Goal: Task Accomplishment & Management: Use online tool/utility

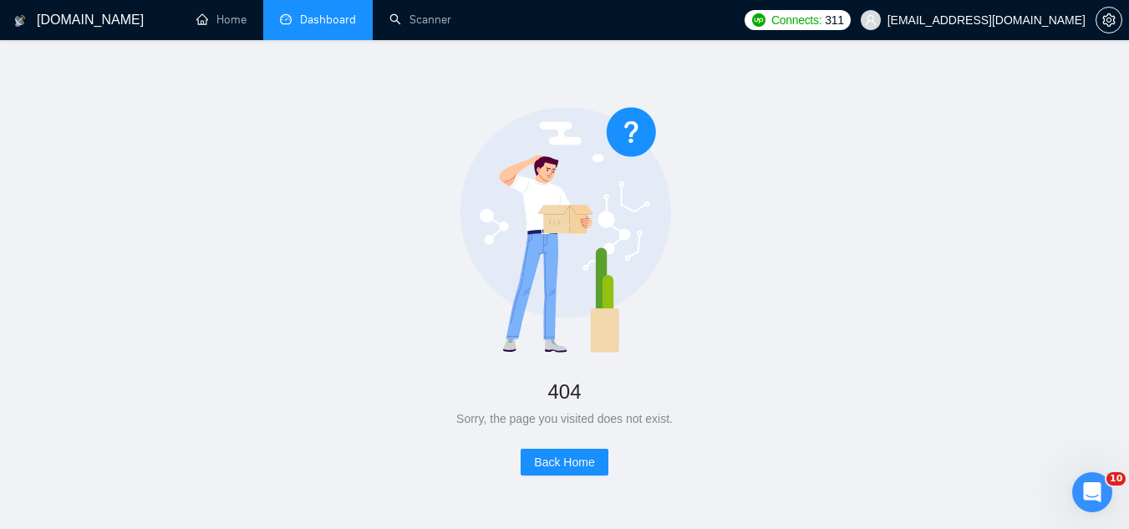
click at [320, 26] on link "Dashboard" at bounding box center [318, 20] width 76 height 14
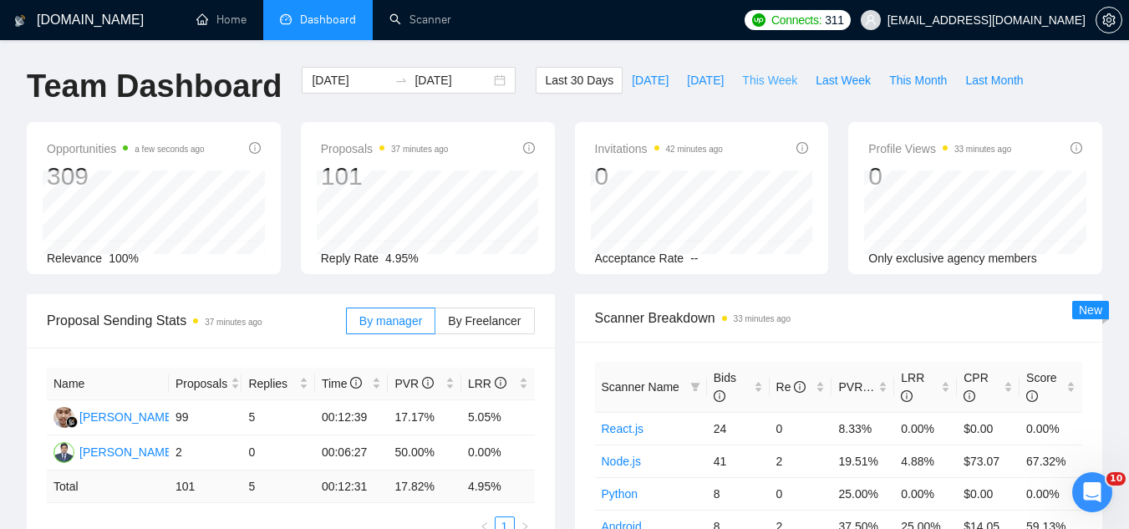
click at [761, 83] on span "This Week" at bounding box center [769, 80] width 55 height 18
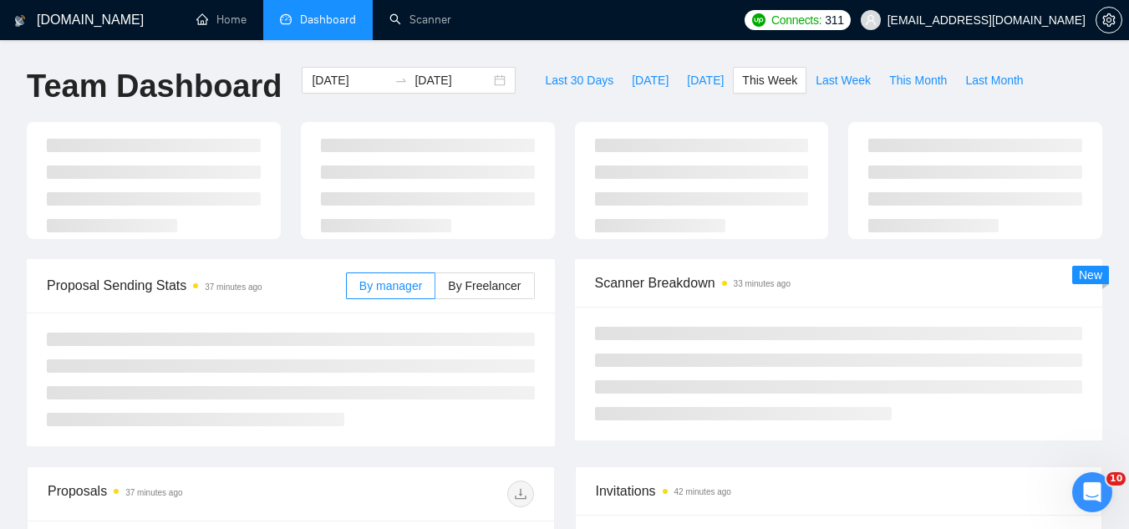
type input "[DATE]"
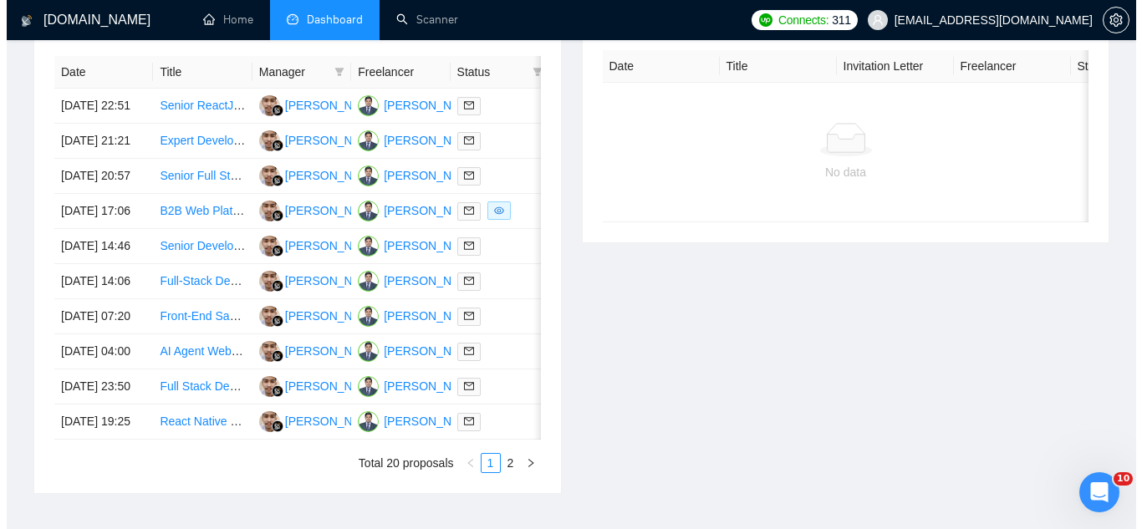
scroll to position [669, 0]
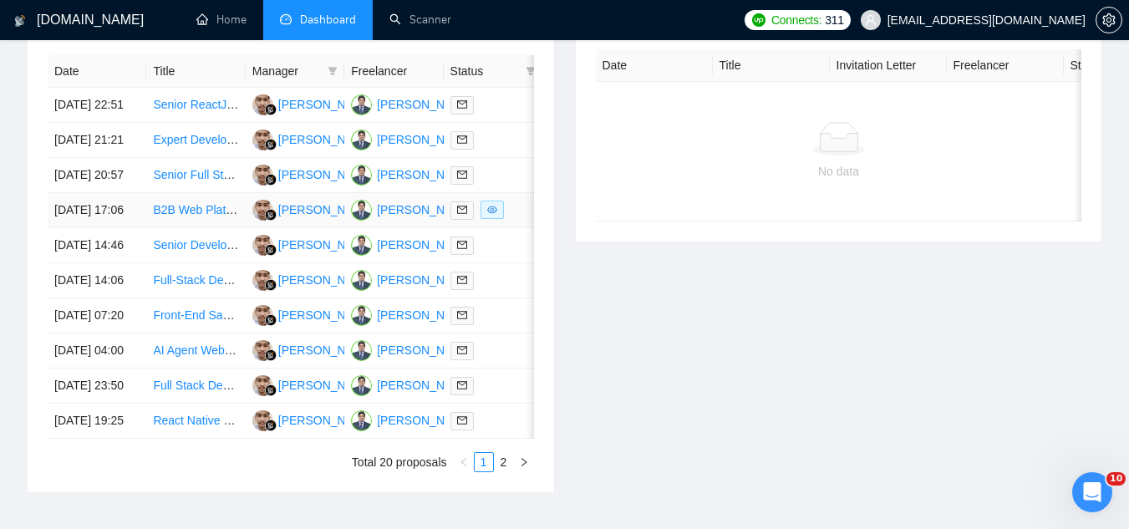
click at [219, 228] on td "B2B Web Platform Development – Matching Startups with Enterprises" at bounding box center [195, 210] width 99 height 35
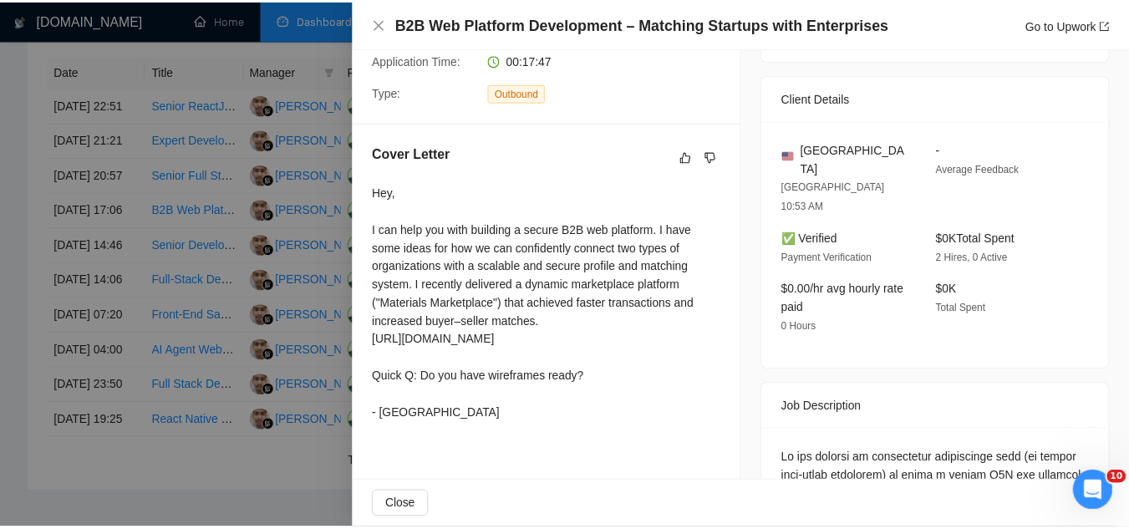
scroll to position [0, 0]
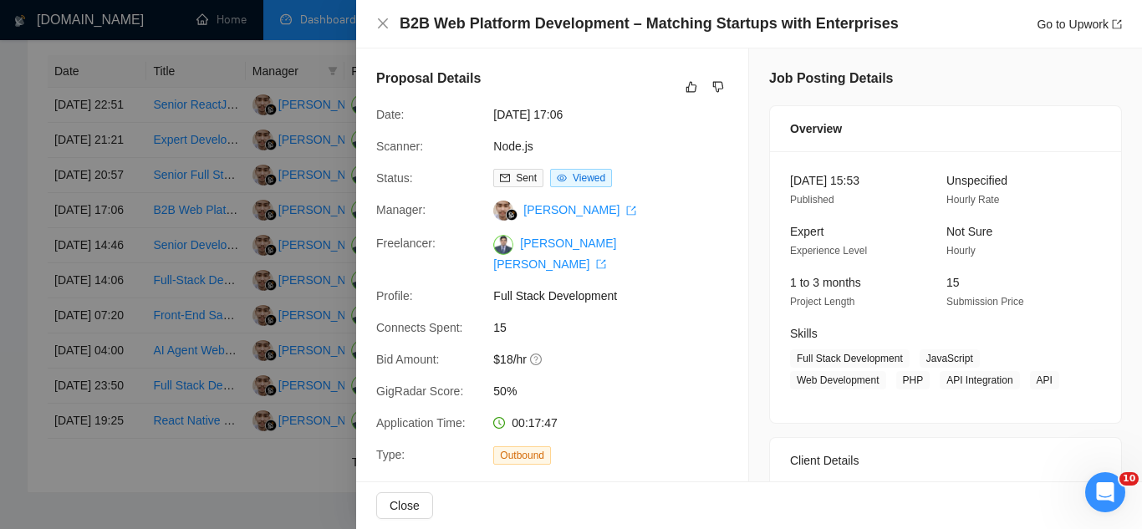
click at [239, 58] on div at bounding box center [571, 264] width 1142 height 529
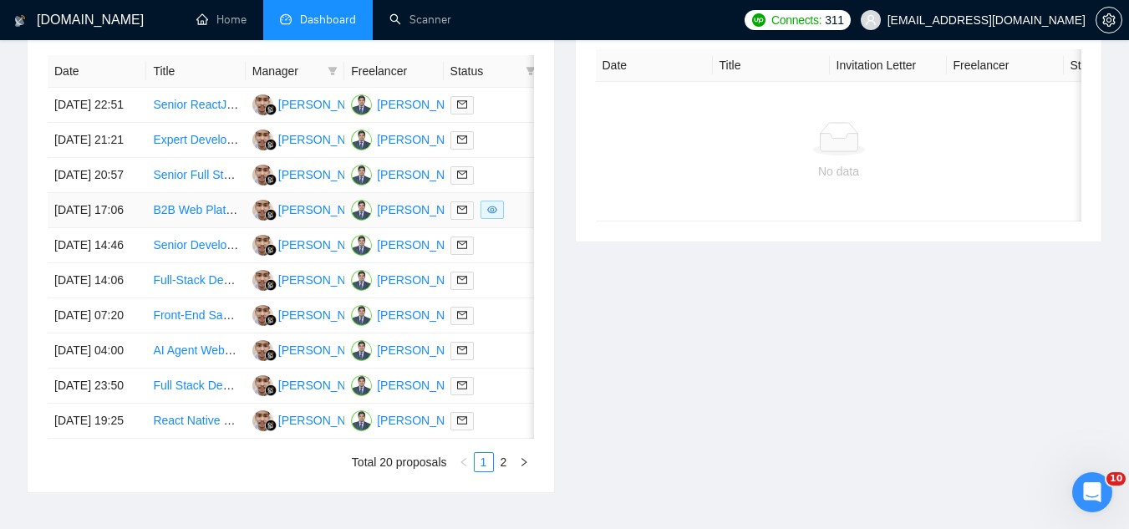
click at [174, 228] on td "B2B Web Platform Development – Matching Startups with Enterprises" at bounding box center [195, 210] width 99 height 35
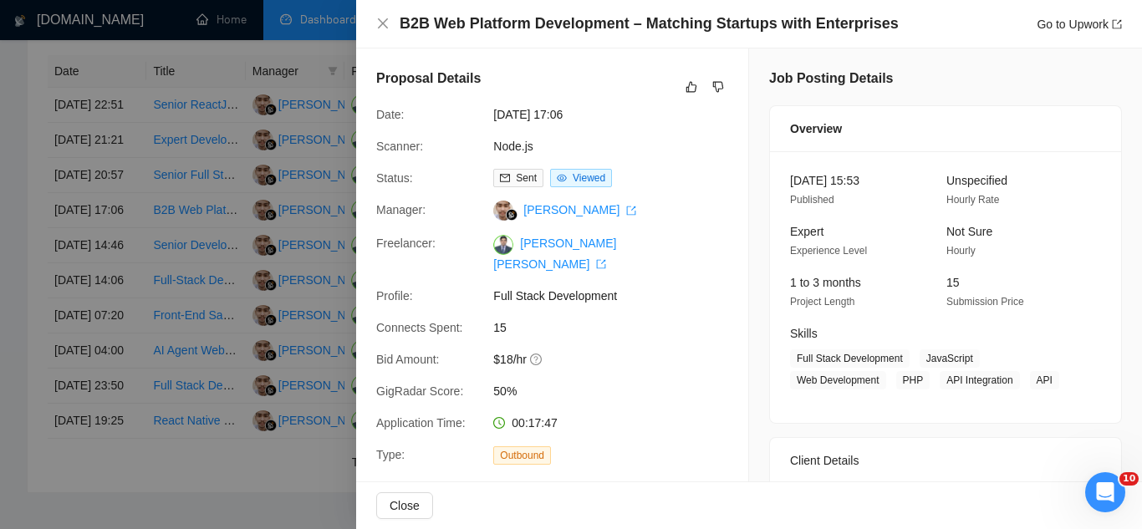
click at [182, 267] on div at bounding box center [571, 264] width 1142 height 529
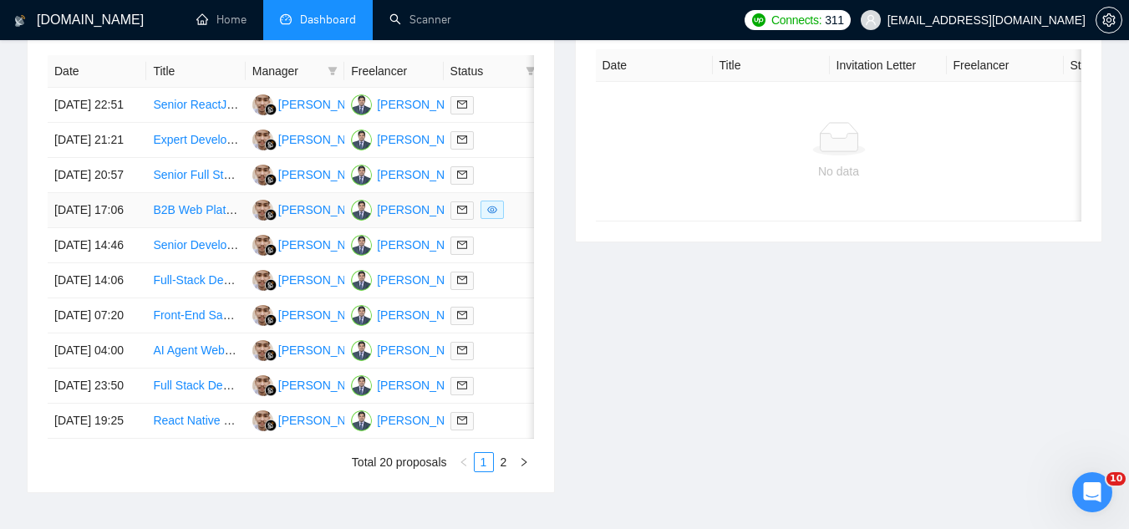
click at [182, 216] on link "B2B Web Platform Development – Matching Startups with Enterprises" at bounding box center [334, 209] width 362 height 13
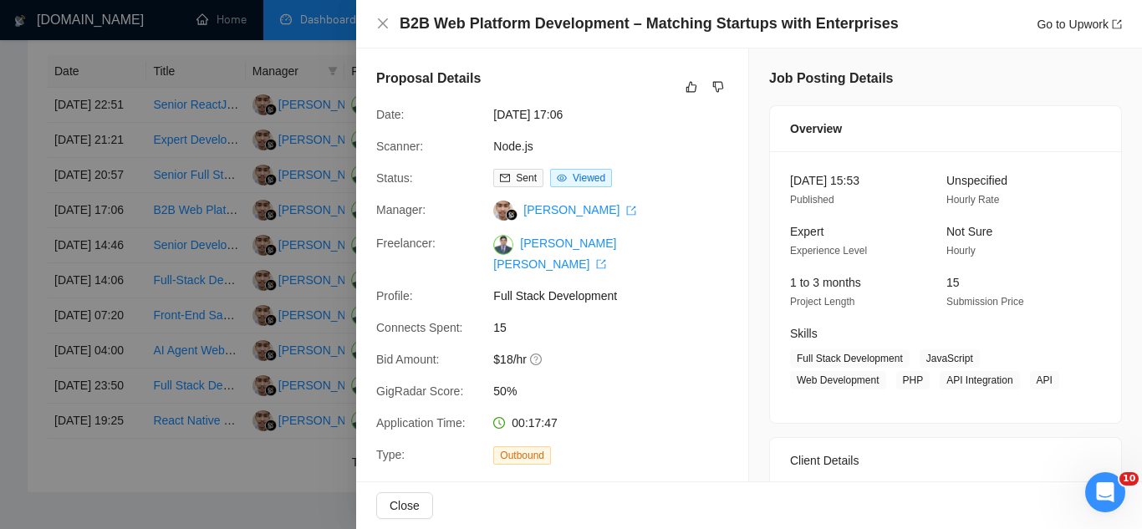
click at [269, 186] on div at bounding box center [571, 264] width 1142 height 529
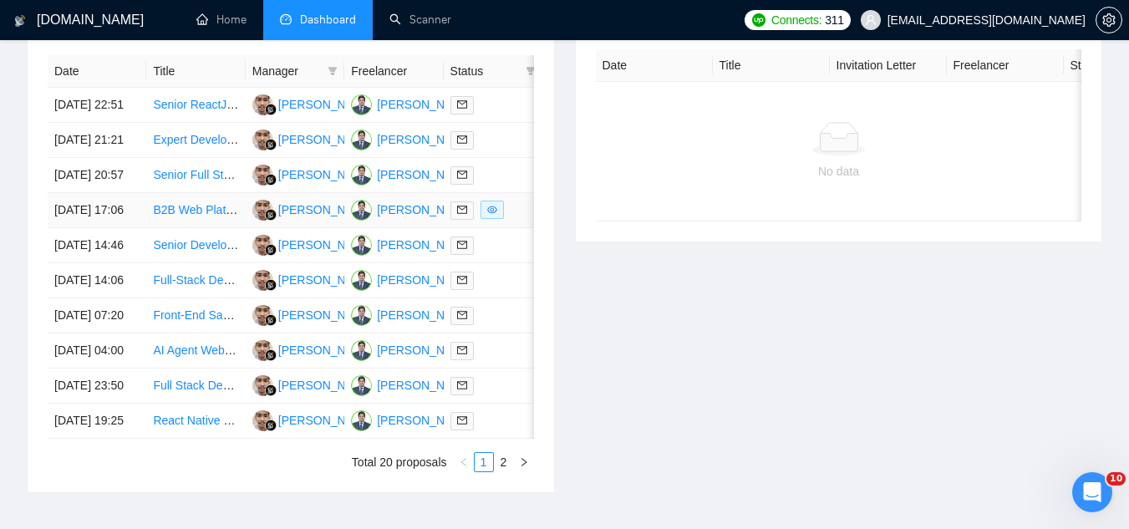
click at [191, 216] on link "B2B Web Platform Development – Matching Startups with Enterprises" at bounding box center [334, 209] width 362 height 13
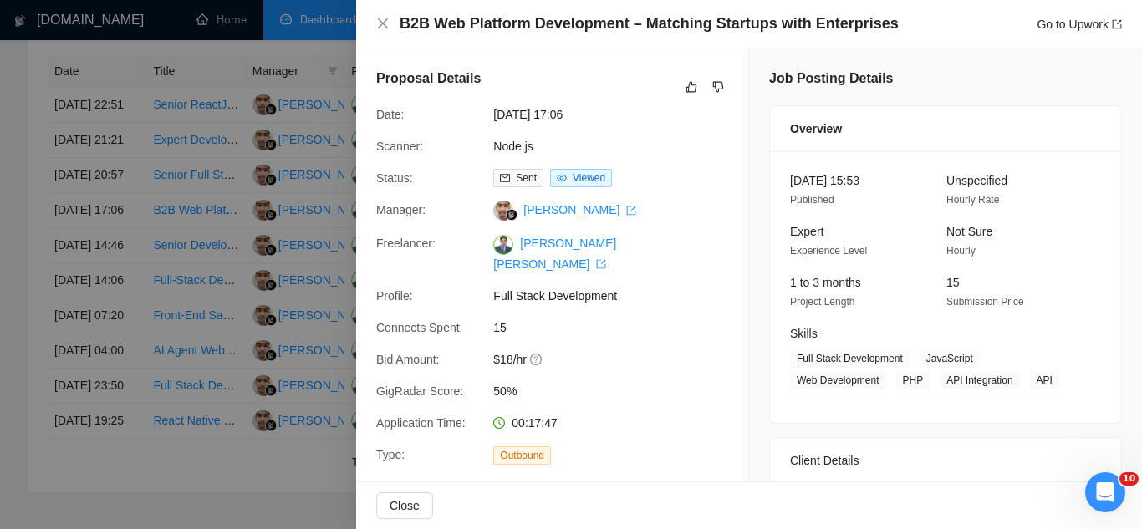
click at [239, 100] on div at bounding box center [571, 264] width 1142 height 529
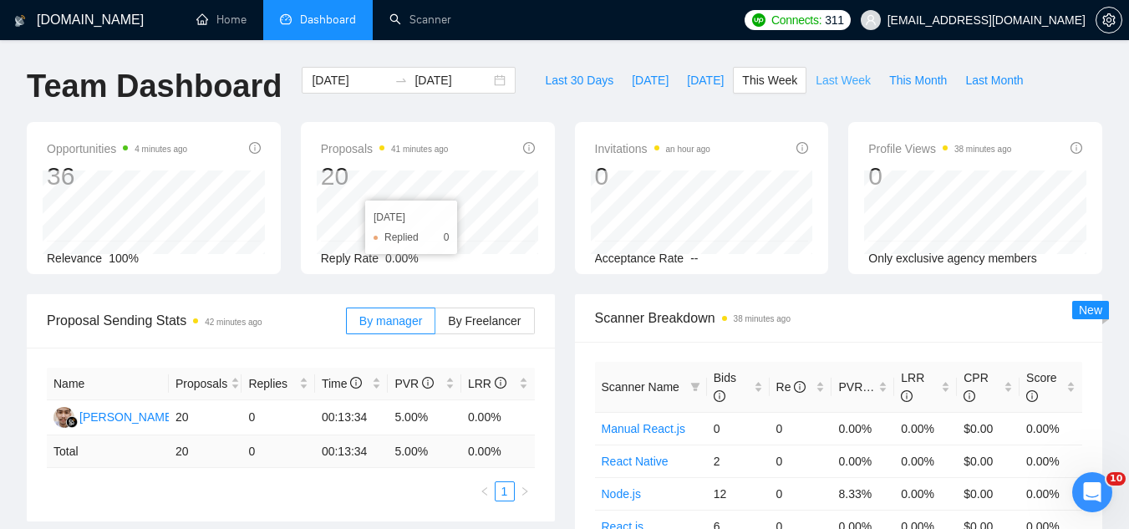
click at [843, 78] on span "Last Week" at bounding box center [843, 80] width 55 height 18
type input "[DATE]"
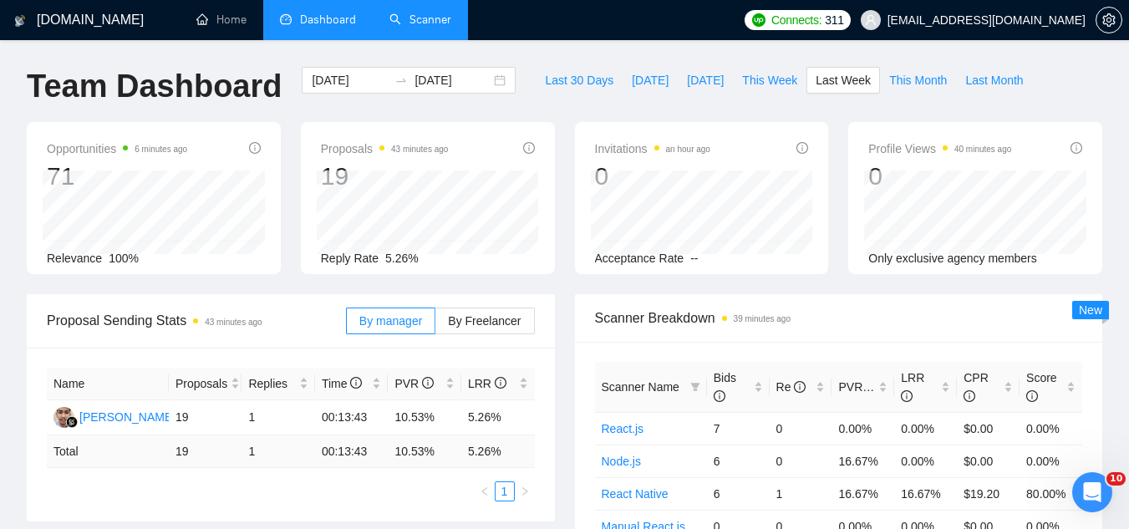
click at [439, 24] on link "Scanner" at bounding box center [420, 20] width 62 height 14
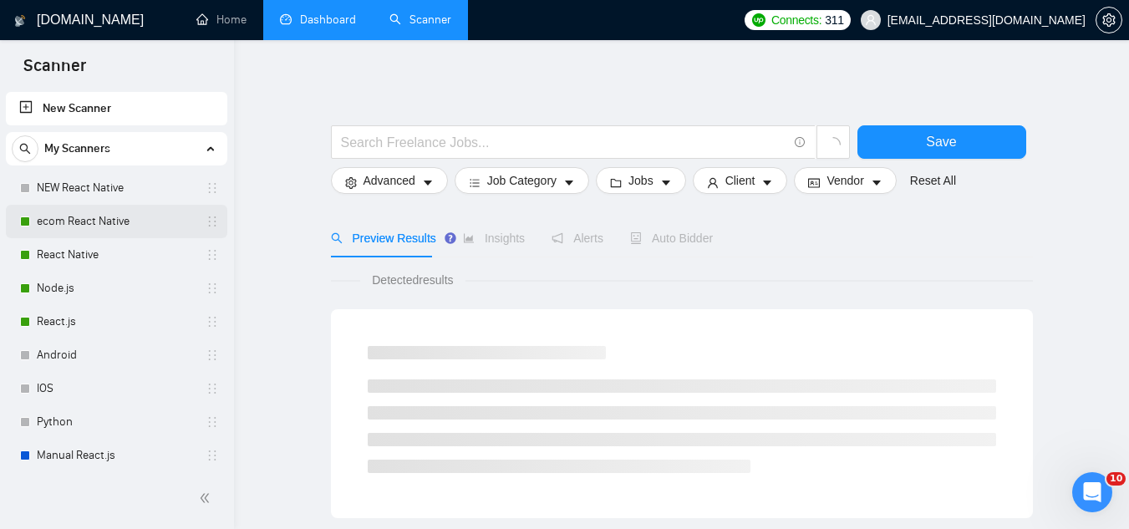
click at [140, 226] on link "ecom React Native" at bounding box center [116, 221] width 159 height 33
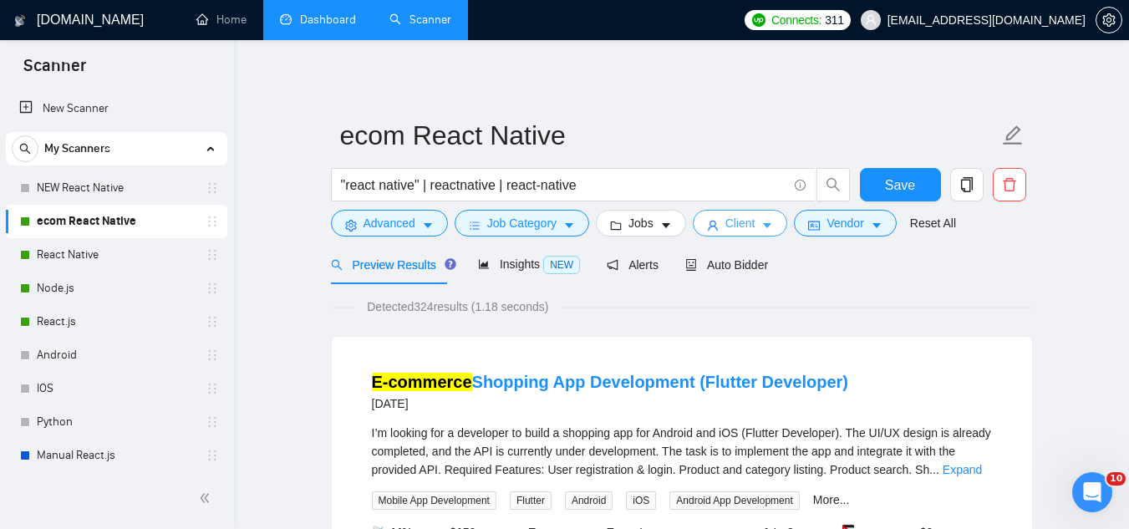
click at [737, 226] on span "Client" at bounding box center [740, 223] width 30 height 18
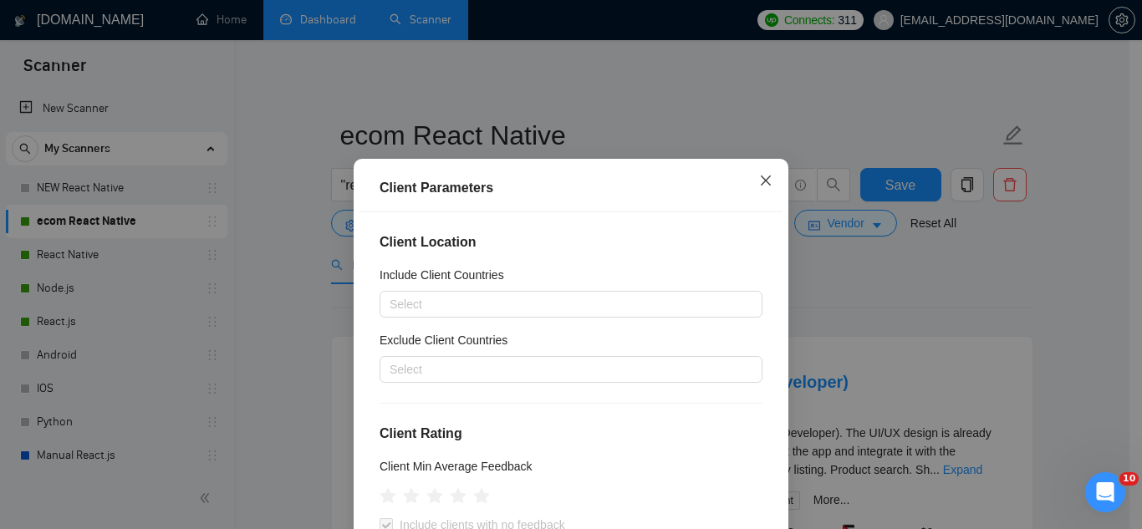
click at [759, 175] on icon "close" at bounding box center [765, 180] width 13 height 13
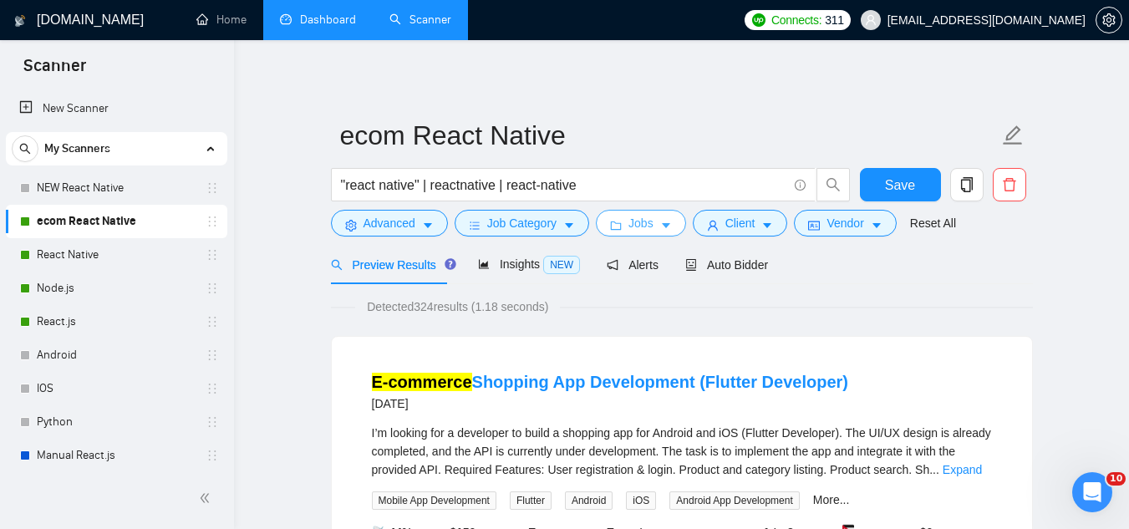
click at [643, 229] on span "Jobs" at bounding box center [640, 223] width 25 height 18
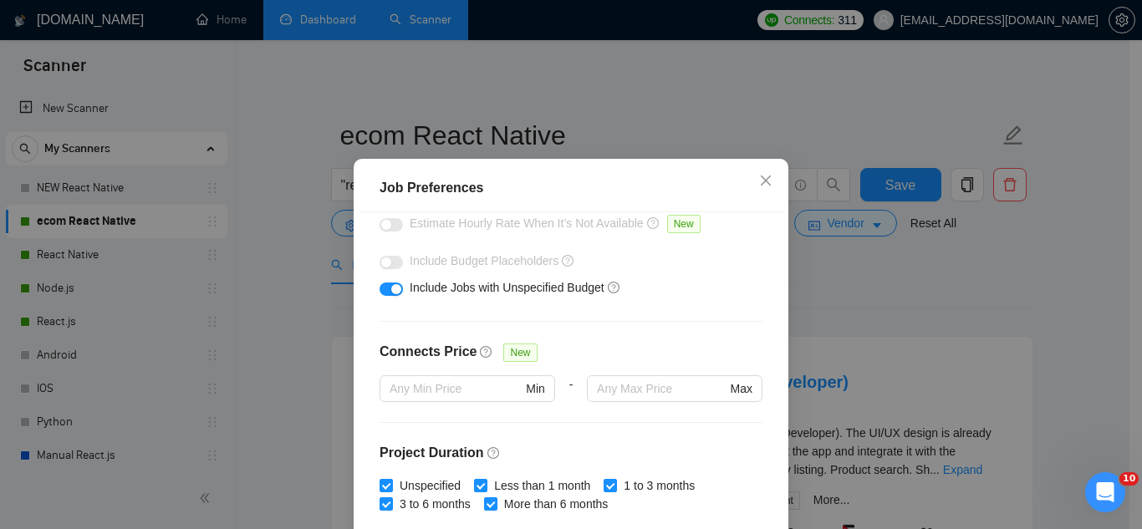
scroll to position [251, 0]
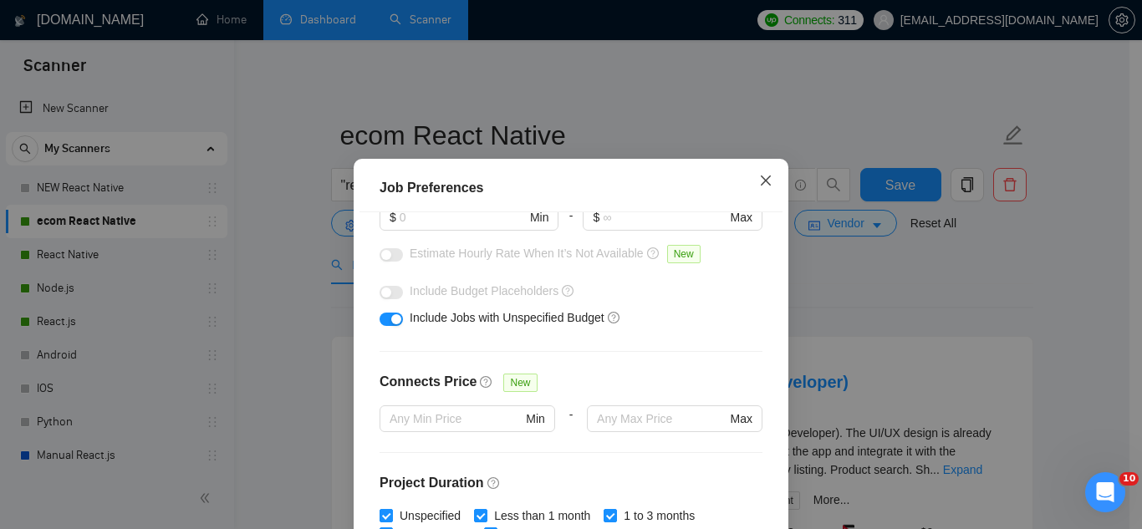
click at [761, 184] on icon "close" at bounding box center [766, 181] width 10 height 10
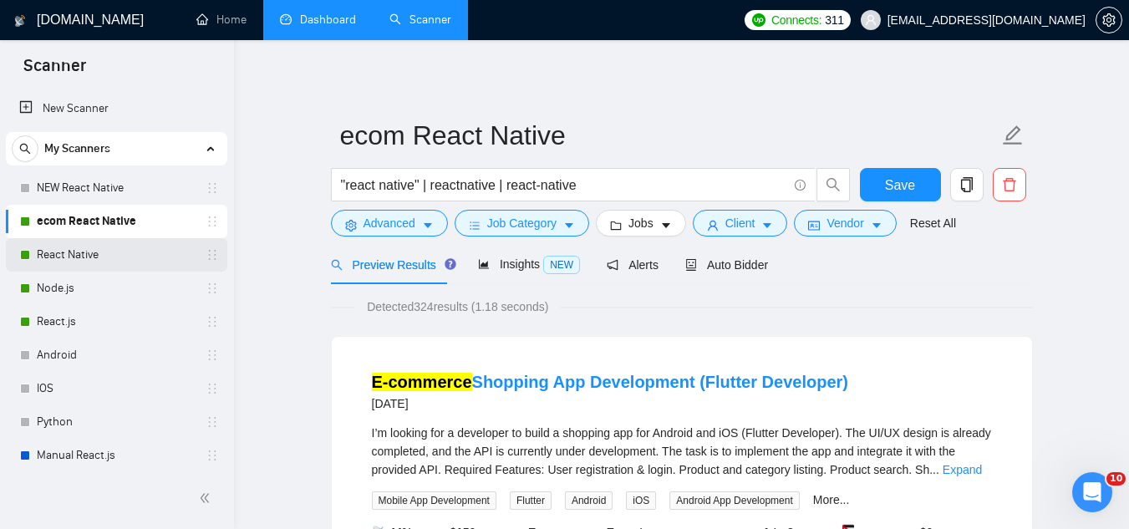
click at [121, 258] on link "React Native" at bounding box center [116, 254] width 159 height 33
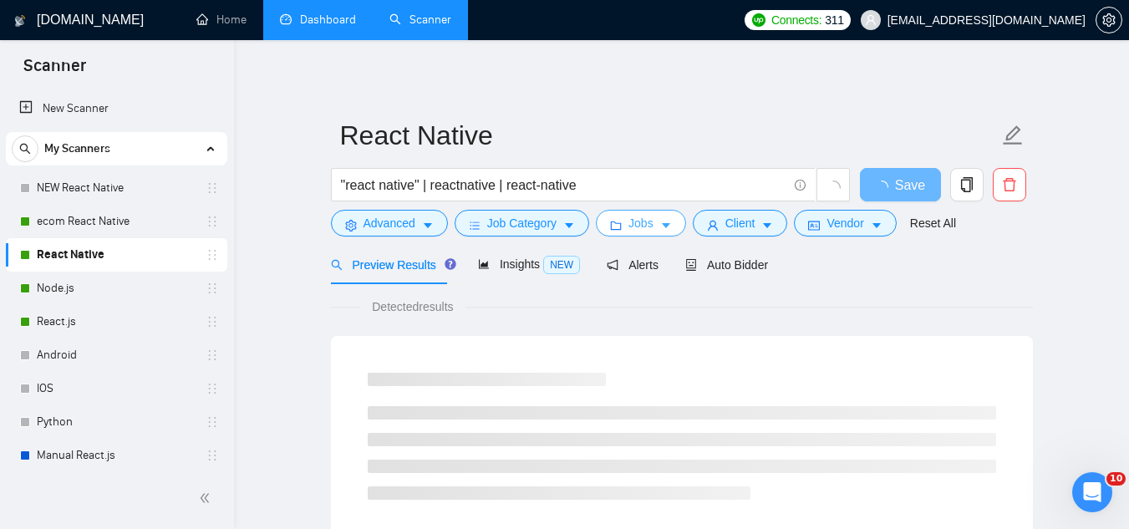
click at [633, 226] on span "Jobs" at bounding box center [640, 223] width 25 height 18
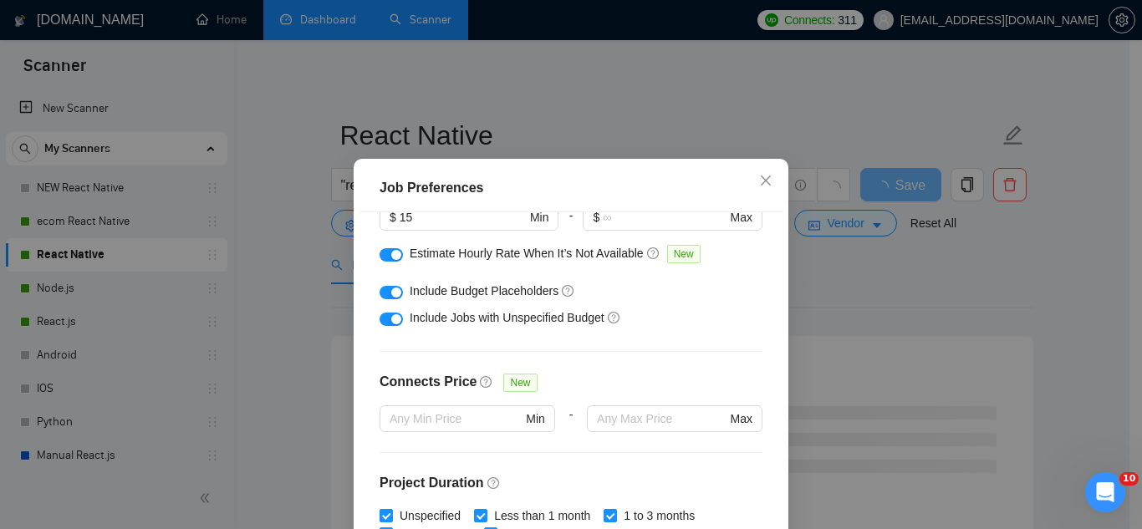
click at [379, 293] on button "button" at bounding box center [390, 292] width 23 height 13
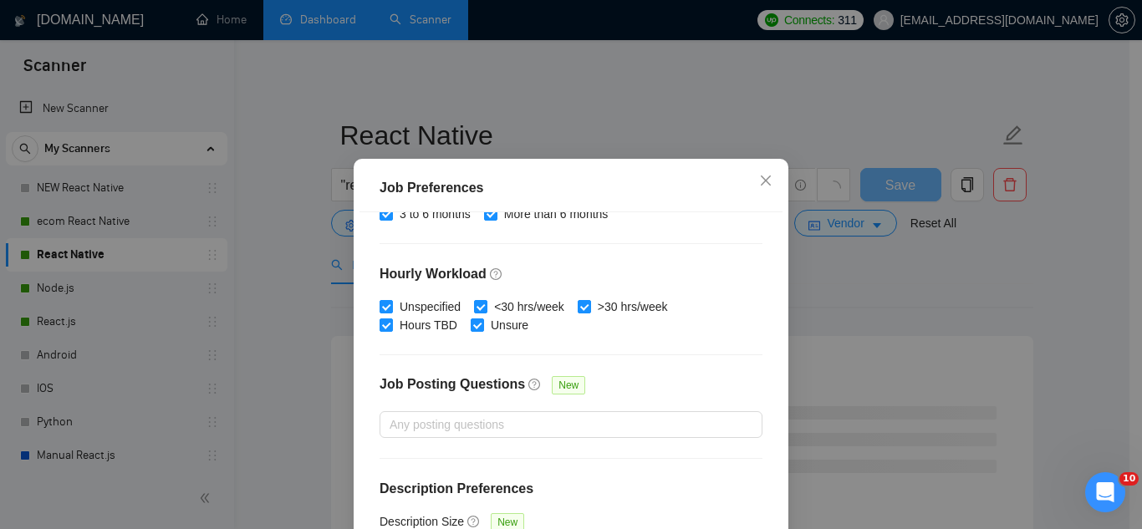
scroll to position [128, 0]
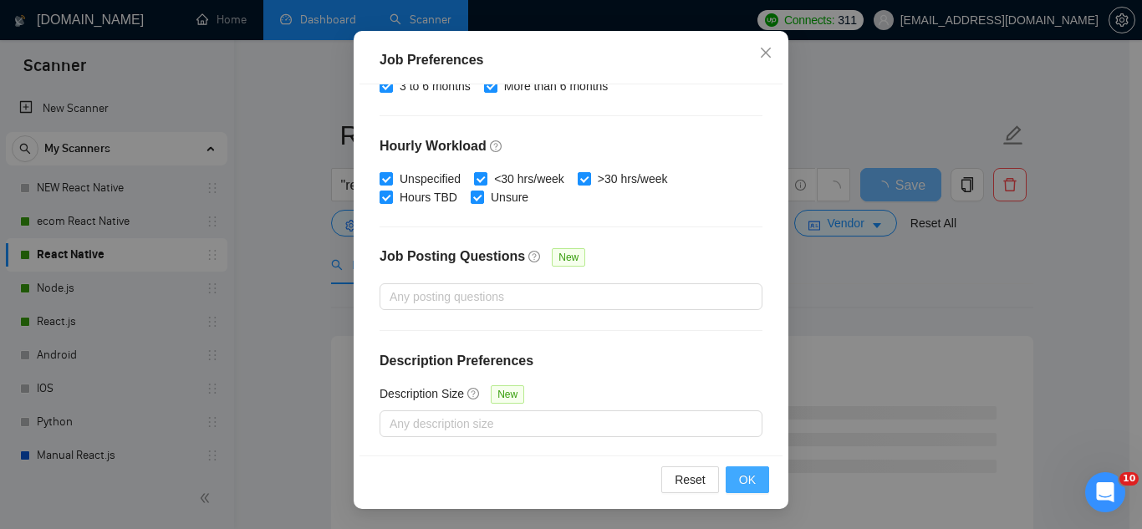
click at [744, 473] on span "OK" at bounding box center [747, 480] width 17 height 18
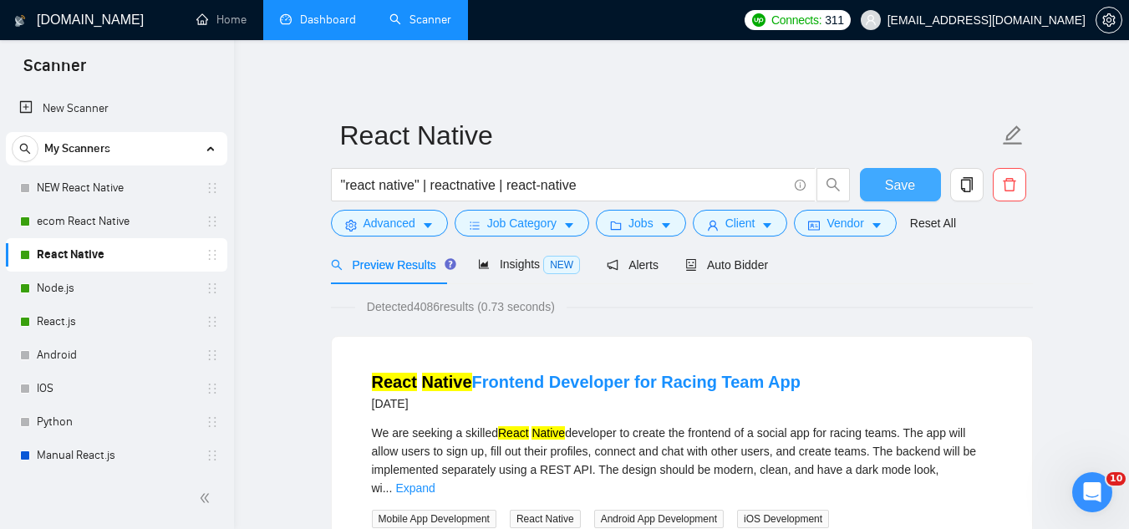
click at [893, 186] on span "Save" at bounding box center [900, 185] width 30 height 21
click at [102, 301] on link "Node.js" at bounding box center [116, 288] width 159 height 33
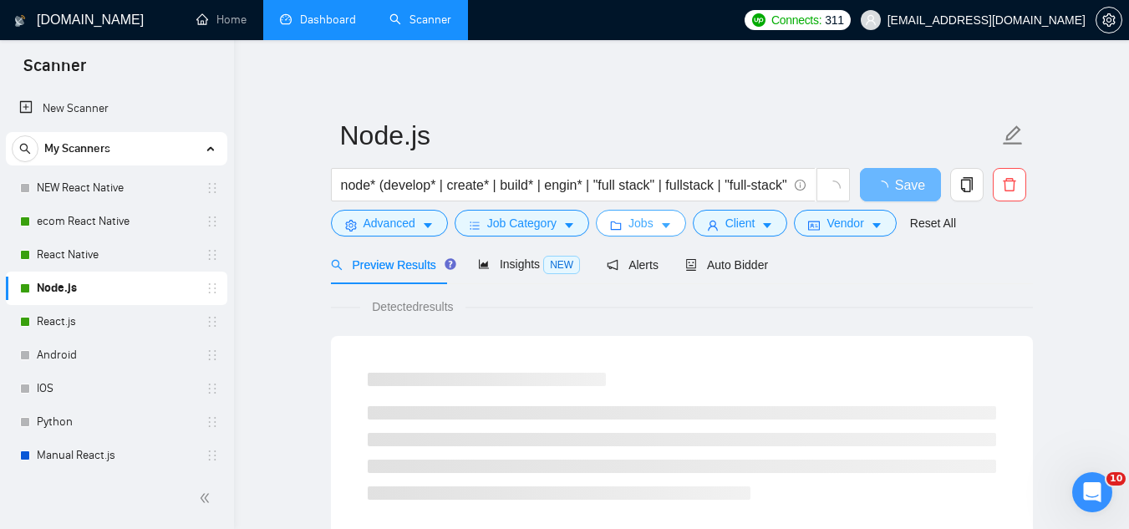
click at [633, 231] on span "Jobs" at bounding box center [640, 223] width 25 height 18
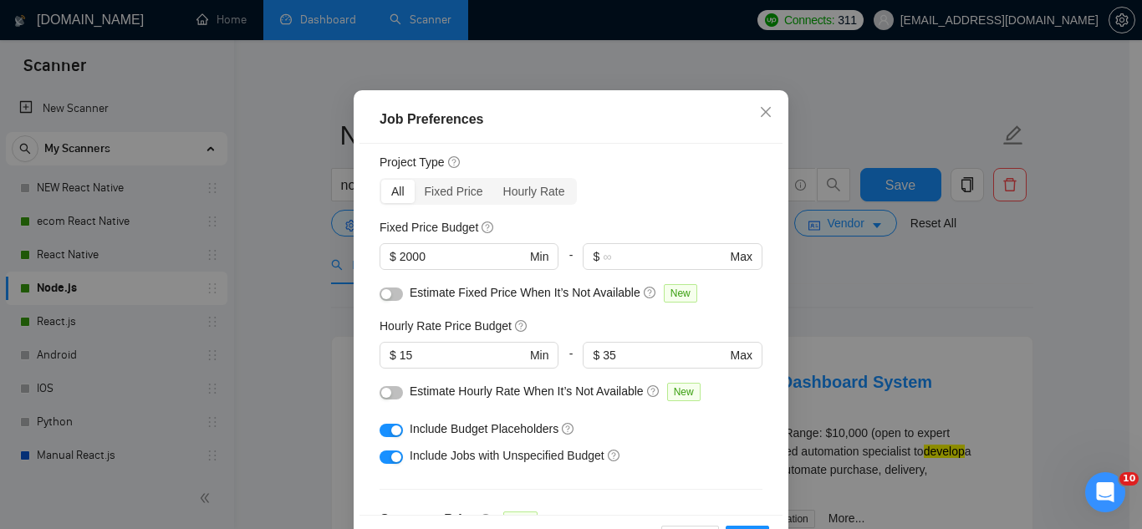
scroll to position [167, 0]
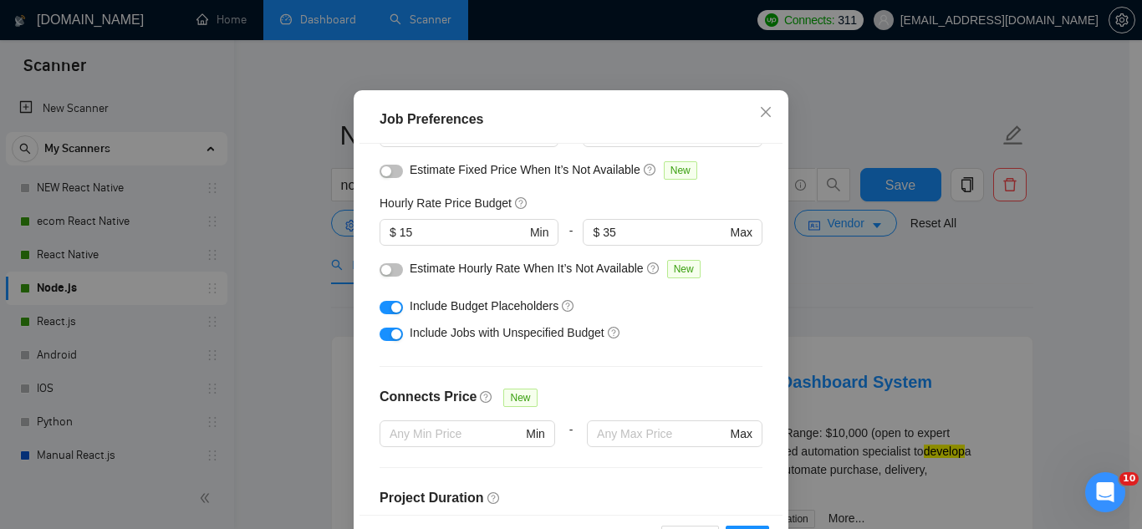
click at [379, 314] on button "button" at bounding box center [390, 307] width 23 height 13
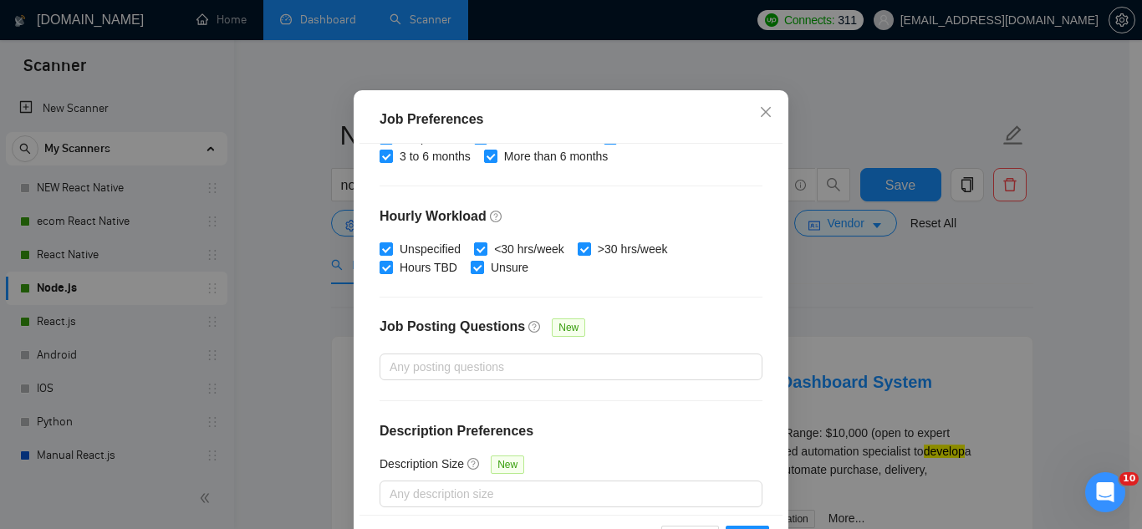
scroll to position [571, 0]
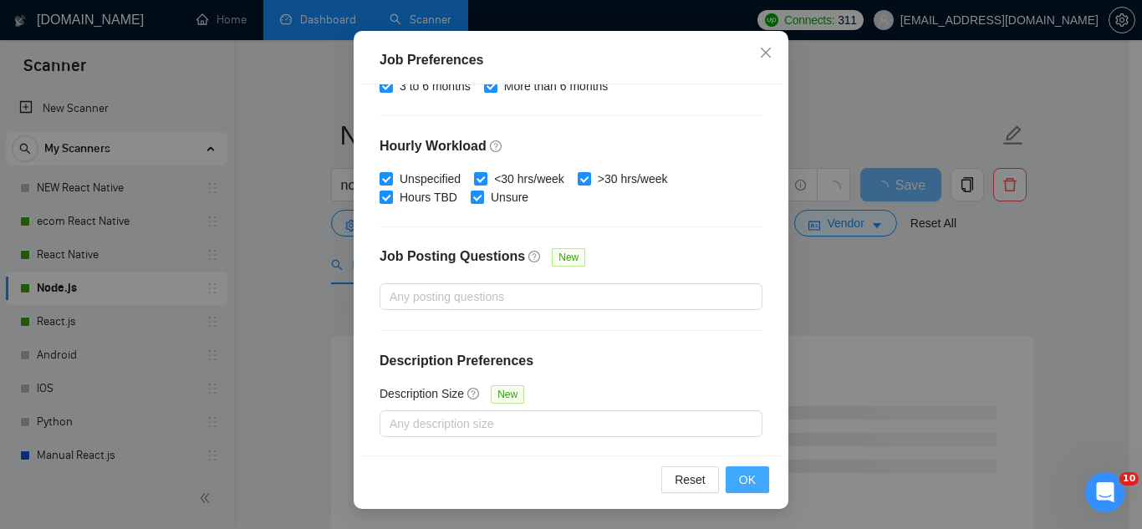
click at [751, 490] on button "OK" at bounding box center [746, 479] width 43 height 27
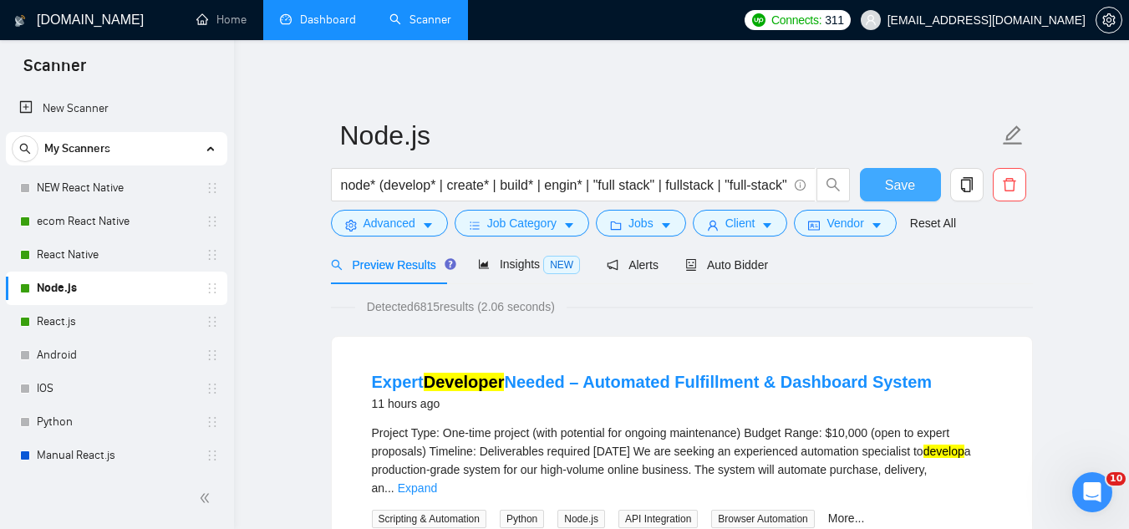
click at [899, 189] on span "Save" at bounding box center [900, 185] width 30 height 21
click at [85, 330] on link "React.js" at bounding box center [116, 321] width 159 height 33
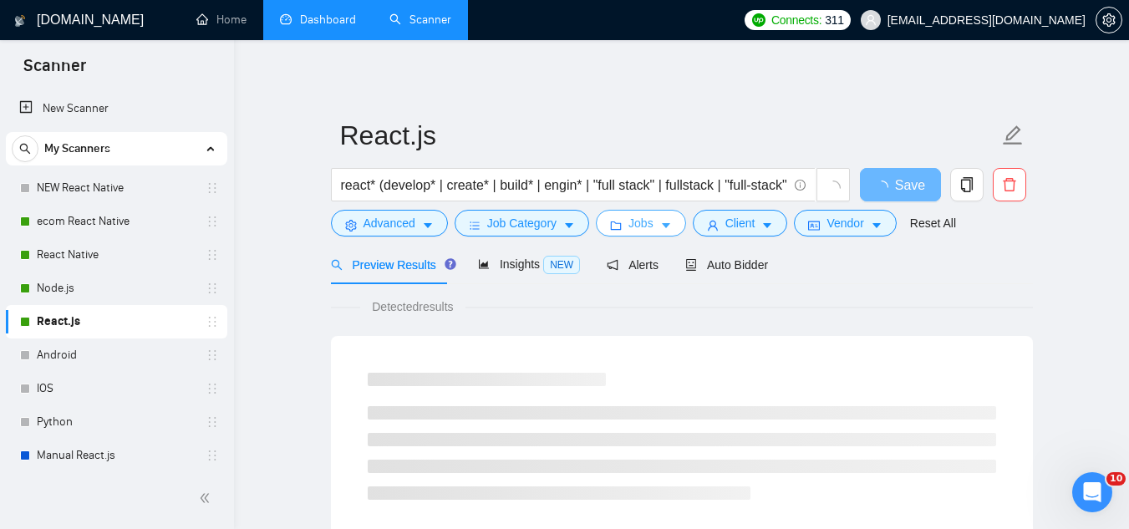
click at [631, 233] on button "Jobs" at bounding box center [641, 223] width 90 height 27
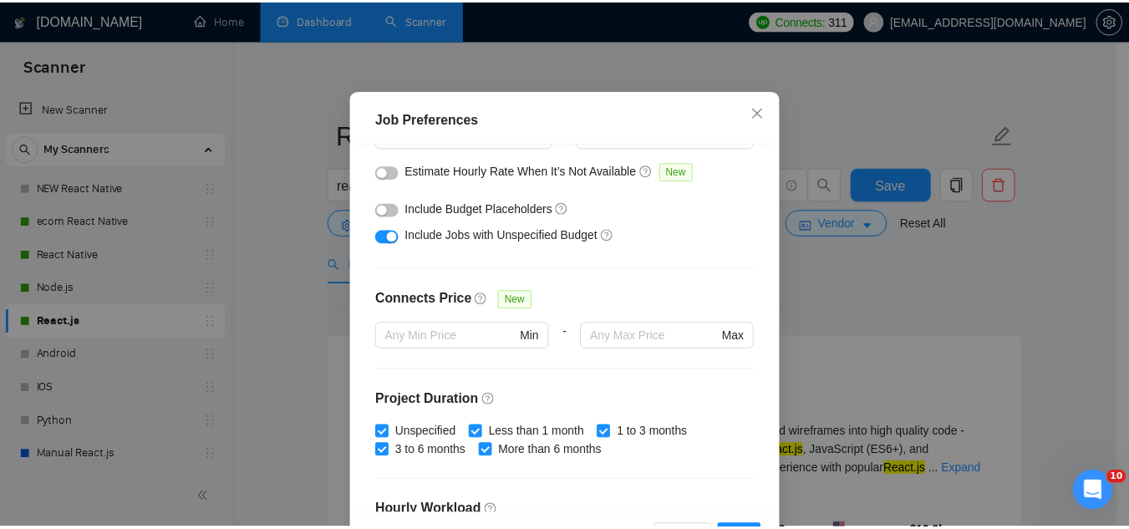
scroll to position [237, 0]
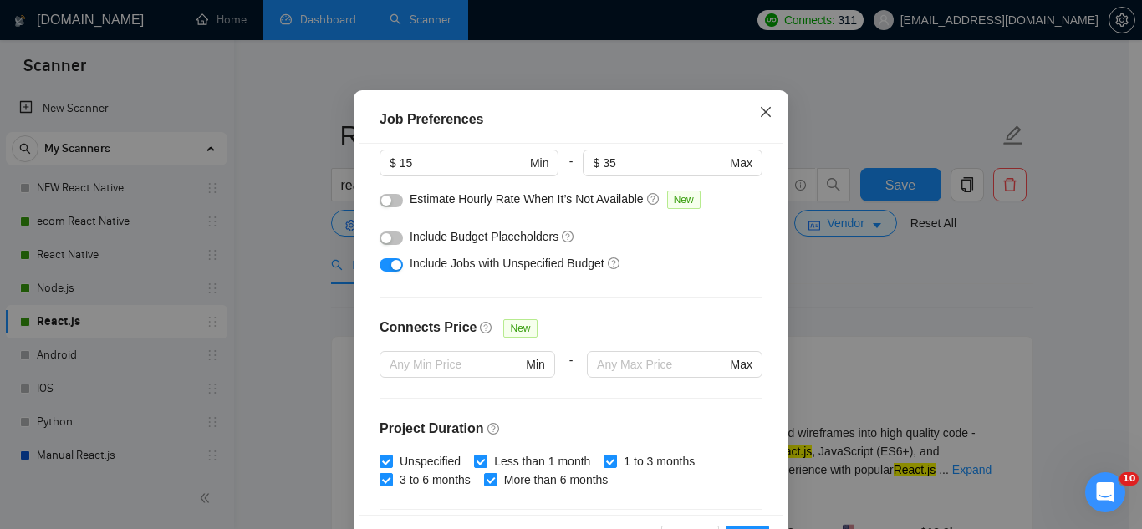
click at [762, 119] on icon "close" at bounding box center [765, 111] width 13 height 13
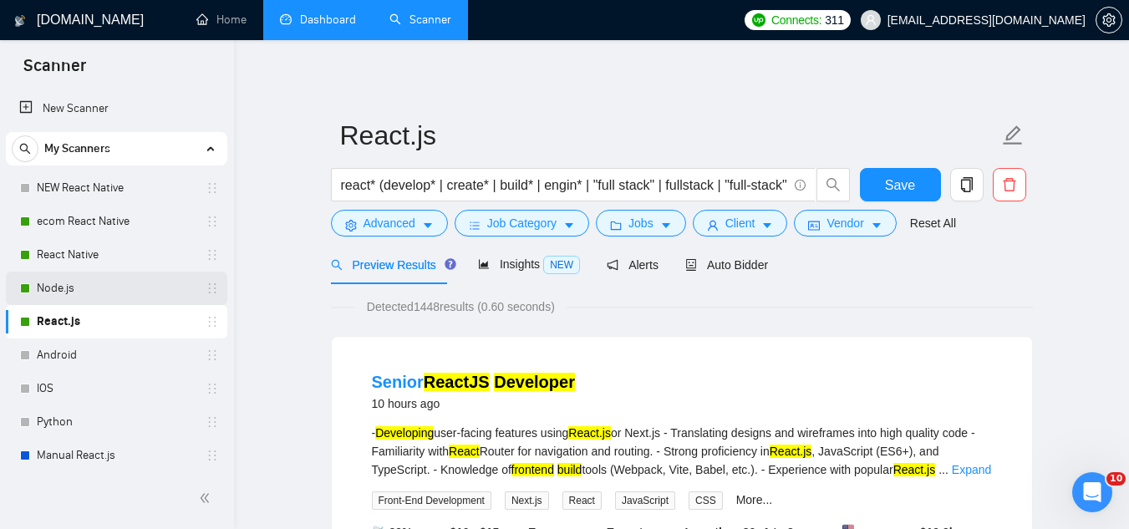
click at [99, 286] on link "Node.js" at bounding box center [116, 288] width 159 height 33
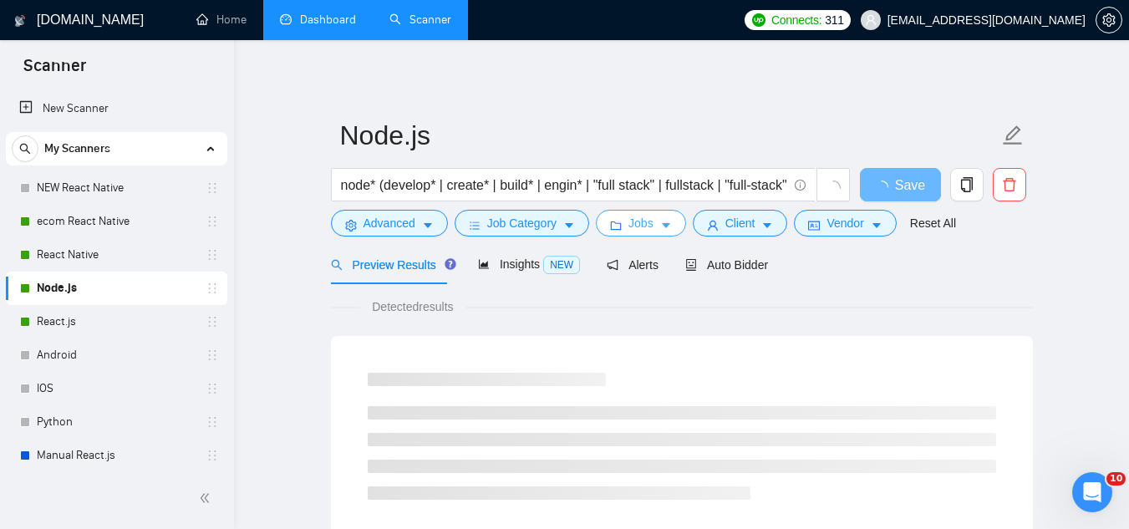
click at [644, 226] on span "Jobs" at bounding box center [640, 223] width 25 height 18
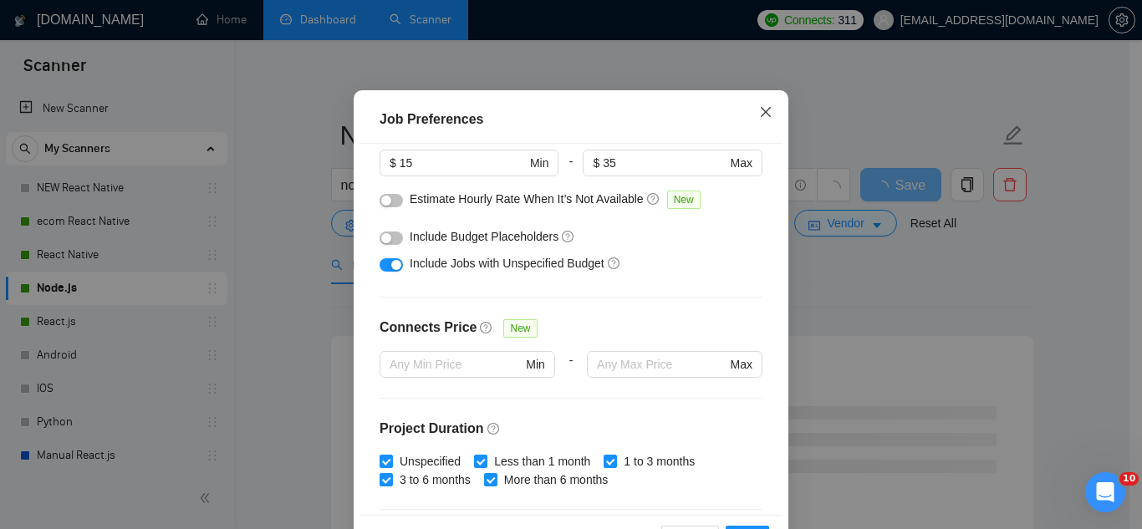
click at [763, 119] on icon "close" at bounding box center [765, 111] width 13 height 13
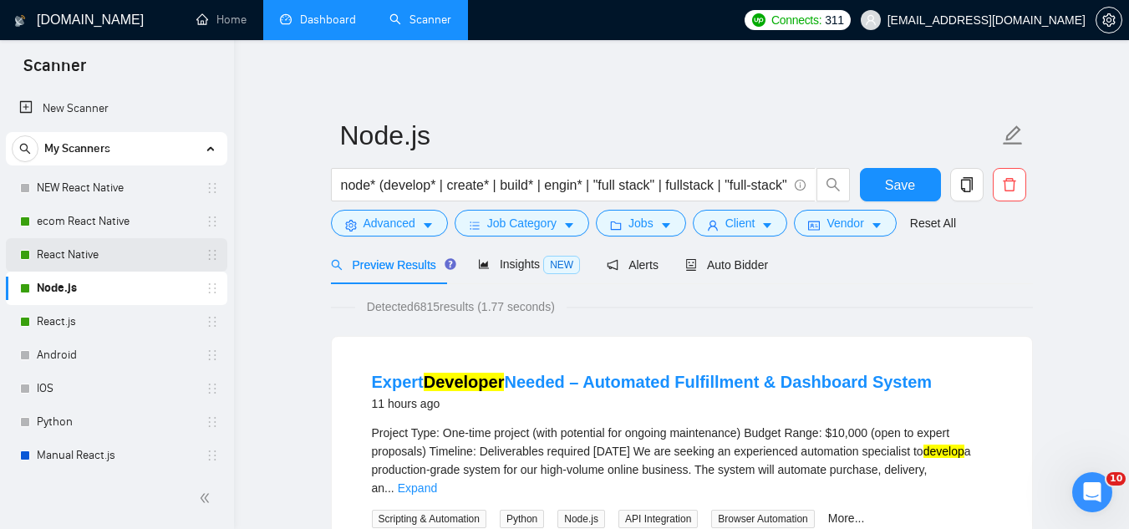
click at [104, 252] on link "React Native" at bounding box center [116, 254] width 159 height 33
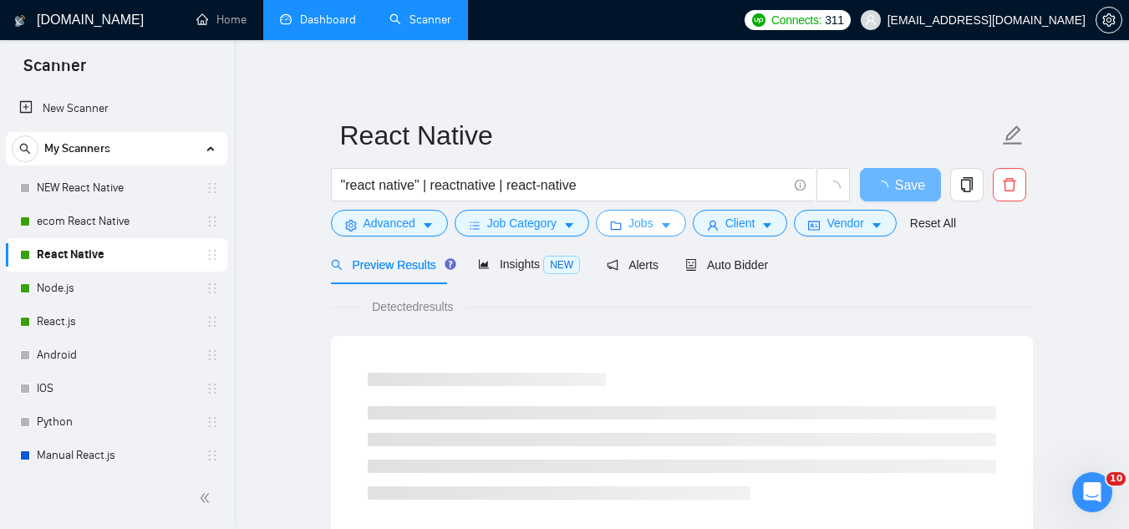
click at [641, 221] on span "Jobs" at bounding box center [640, 223] width 25 height 18
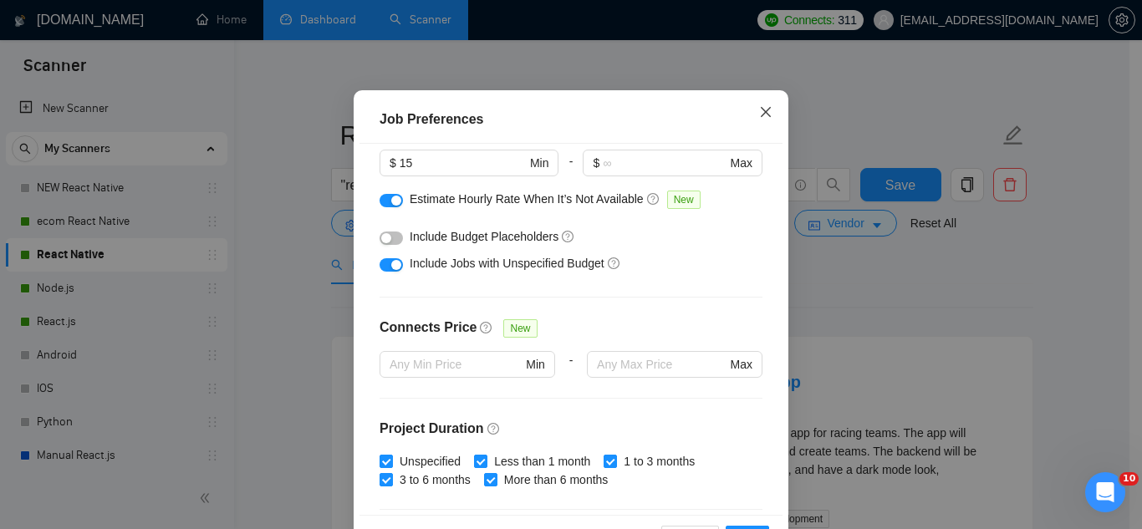
click at [765, 119] on icon "close" at bounding box center [765, 111] width 13 height 13
